Goal: Information Seeking & Learning: Learn about a topic

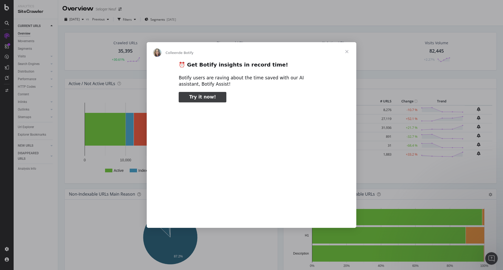
type input "106042"
click at [346, 54] on span "Fermer" at bounding box center [347, 51] width 19 height 19
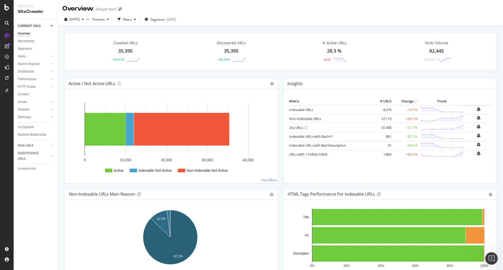
click at [295, 121] on div "Non-Indexable URLs" at bounding box center [305, 118] width 32 height 5
click at [31, 127] on div "Url Explorer" at bounding box center [26, 127] width 16 height 6
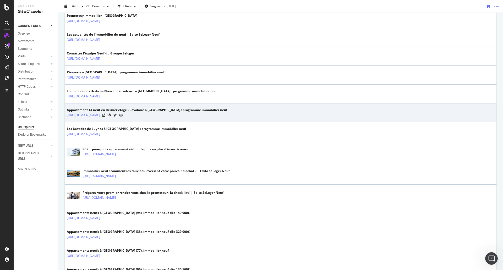
scroll to position [171, 0]
